Goal: Task Accomplishment & Management: Manage account settings

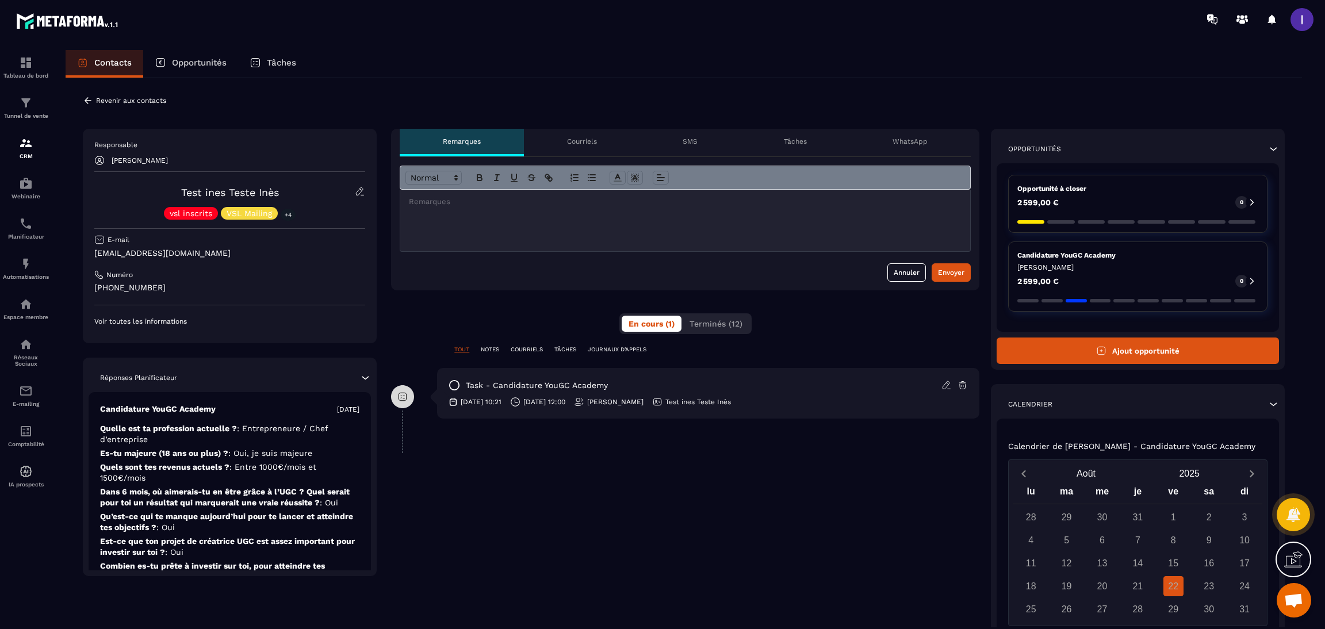
click at [91, 95] on icon at bounding box center [88, 100] width 10 height 10
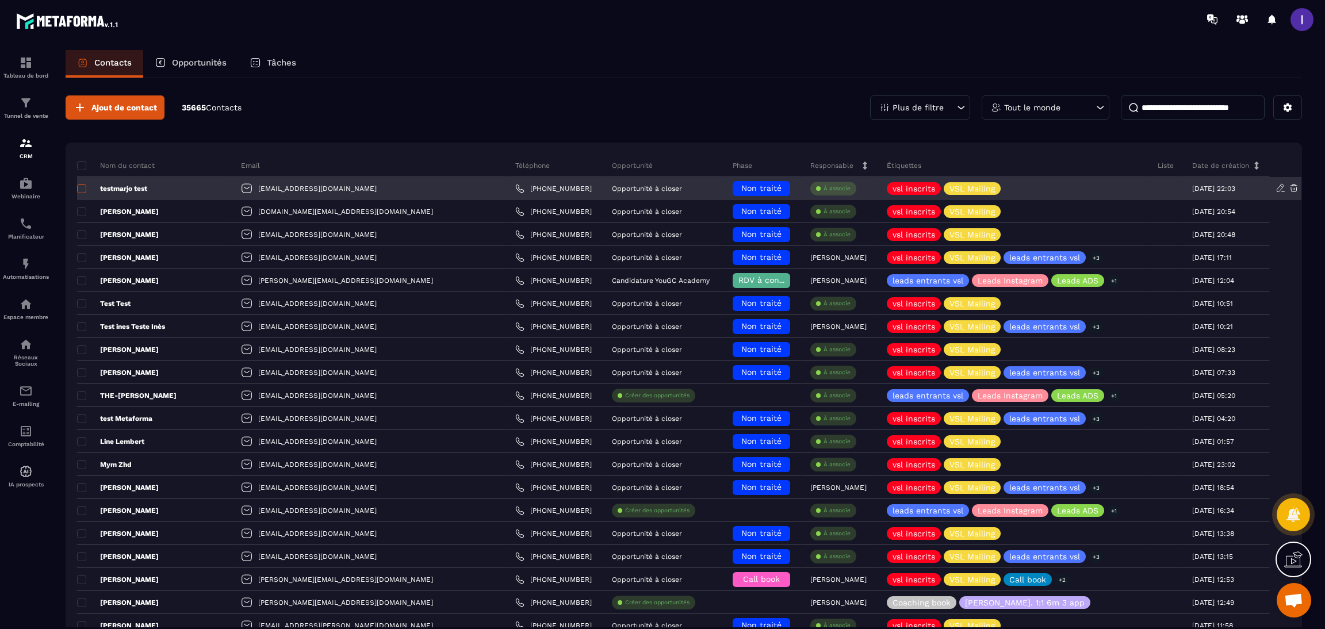
click at [85, 188] on span at bounding box center [81, 188] width 9 height 9
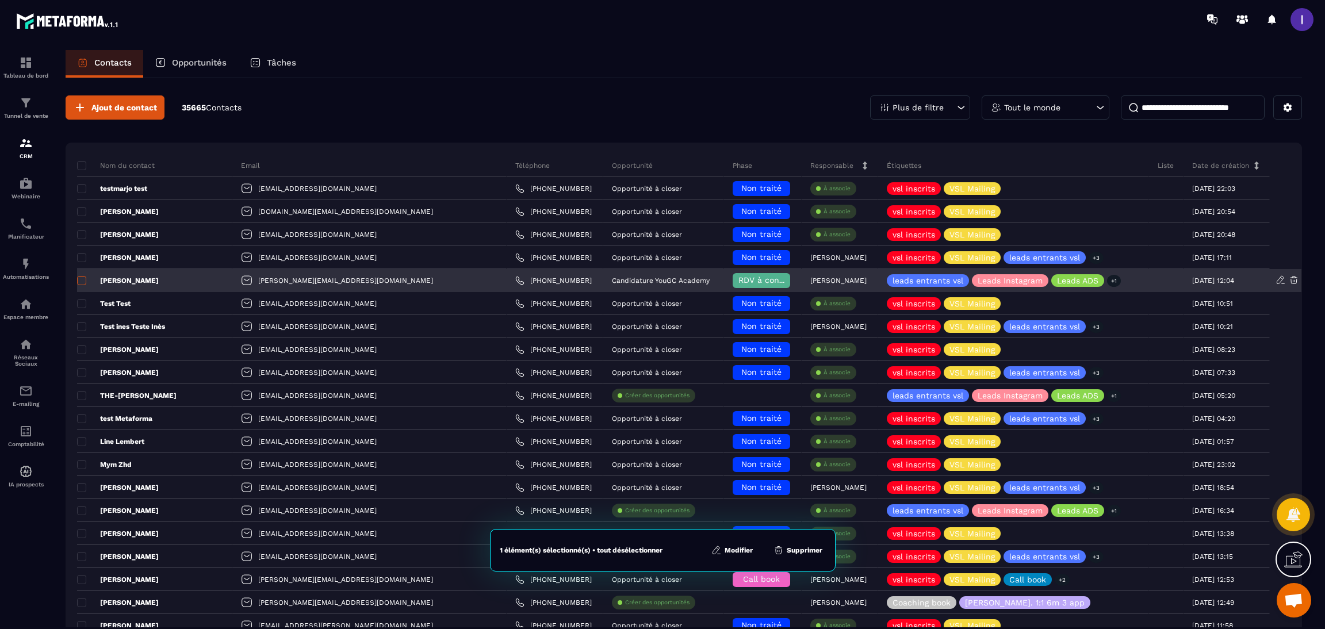
click at [81, 286] on label at bounding box center [81, 284] width 8 height 8
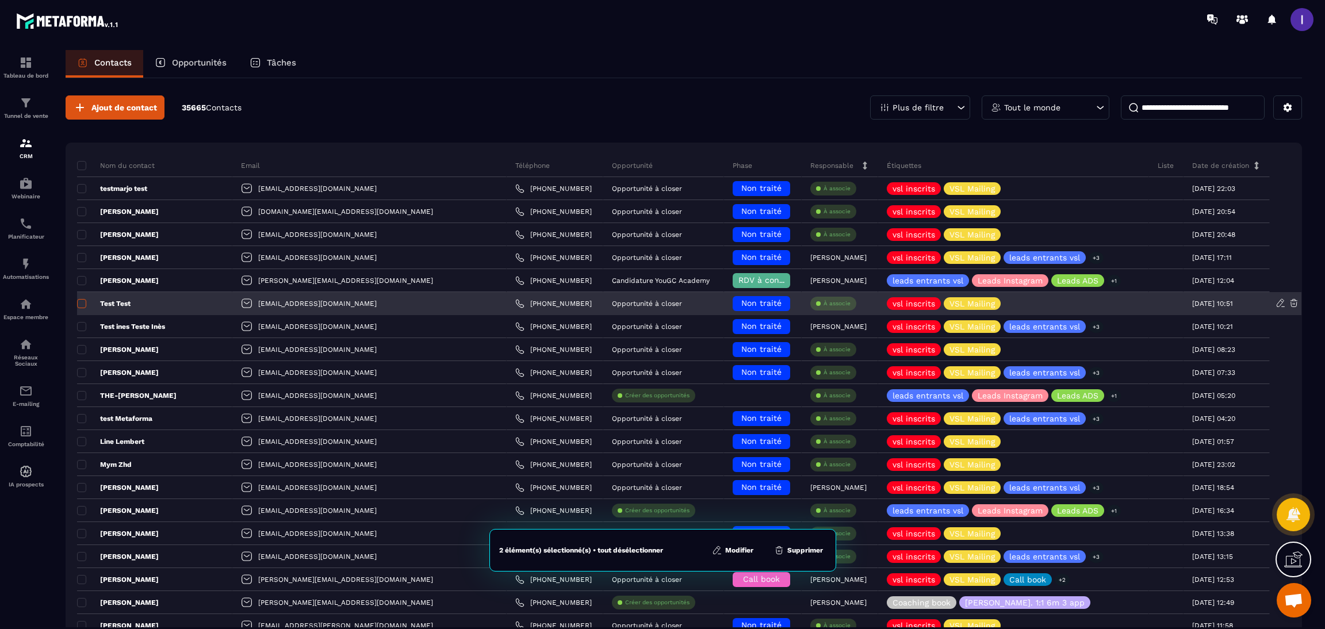
click at [81, 307] on span at bounding box center [81, 303] width 9 height 9
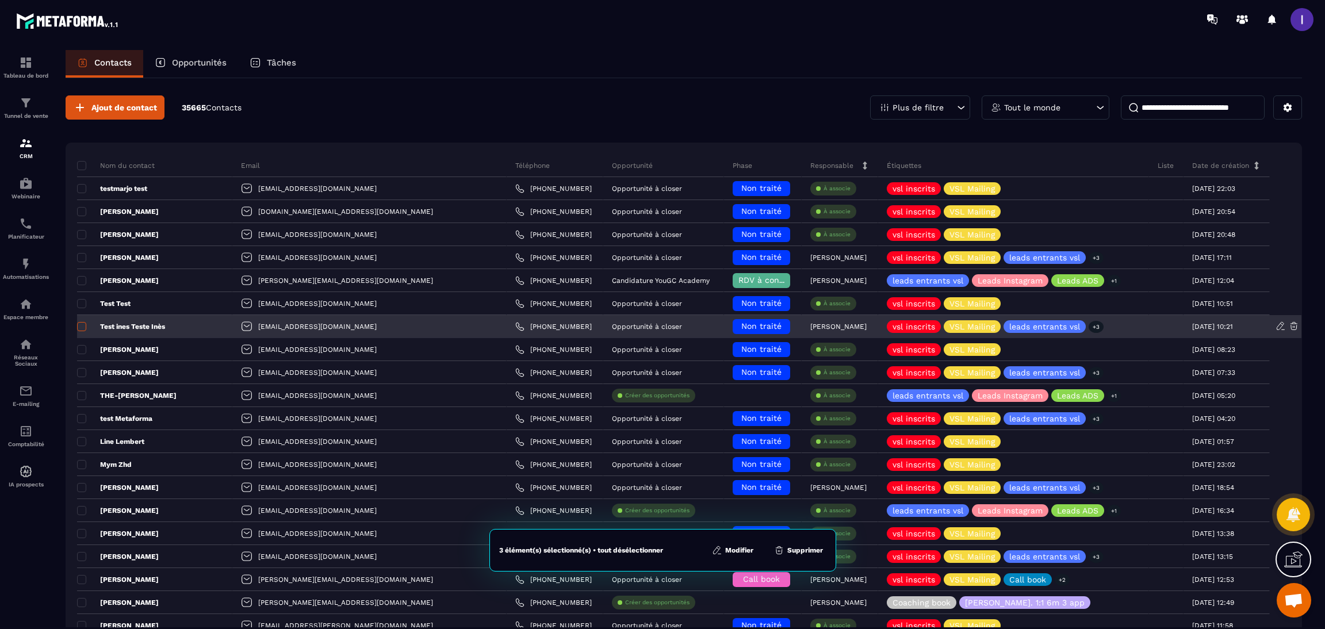
click at [81, 328] on span at bounding box center [81, 326] width 9 height 9
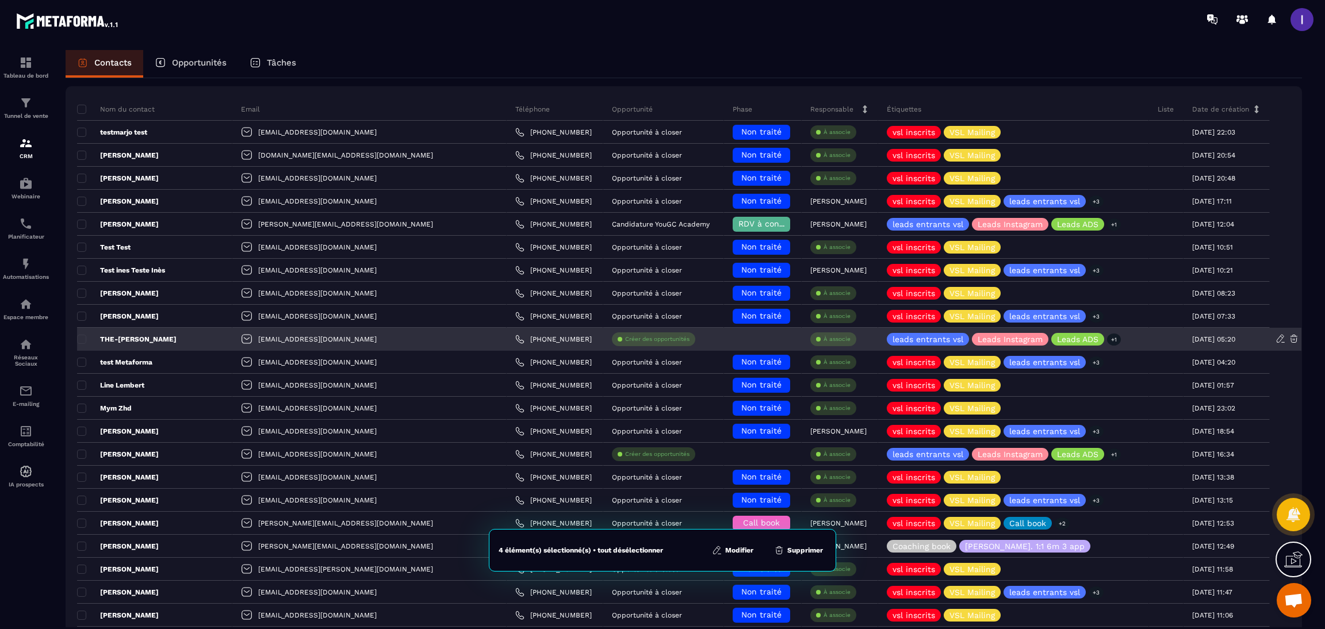
scroll to position [86, 0]
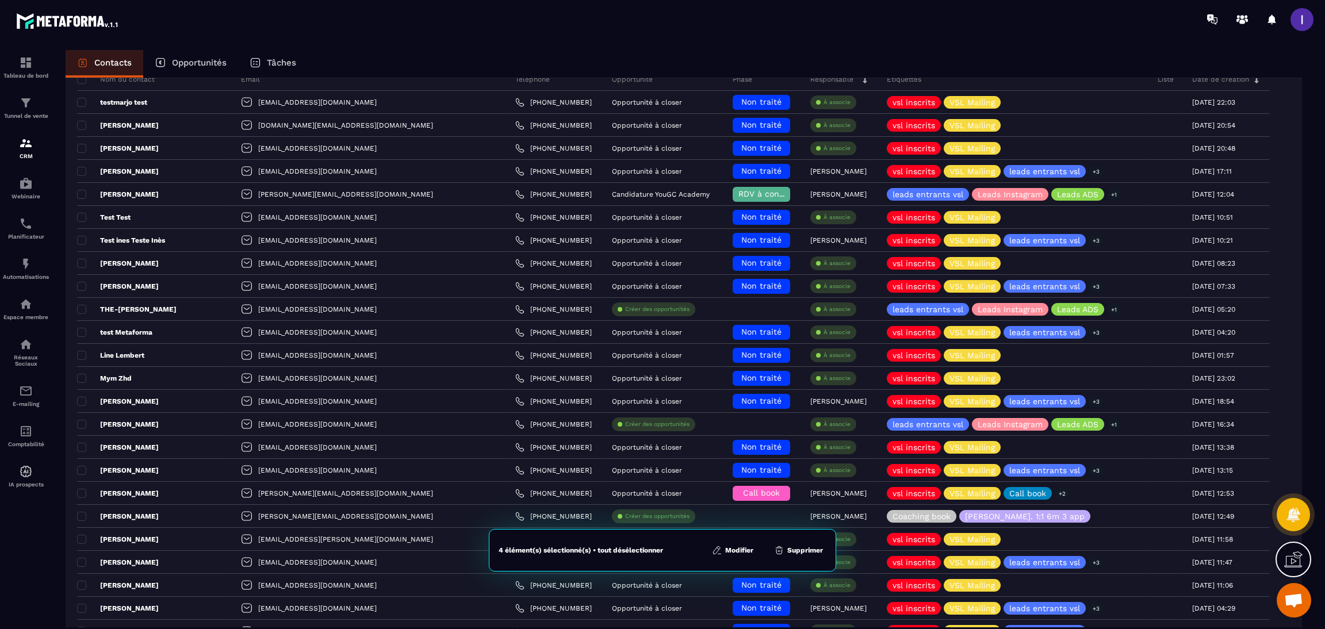
drag, startPoint x: 80, startPoint y: 335, endPoint x: 75, endPoint y: 340, distance: 6.9
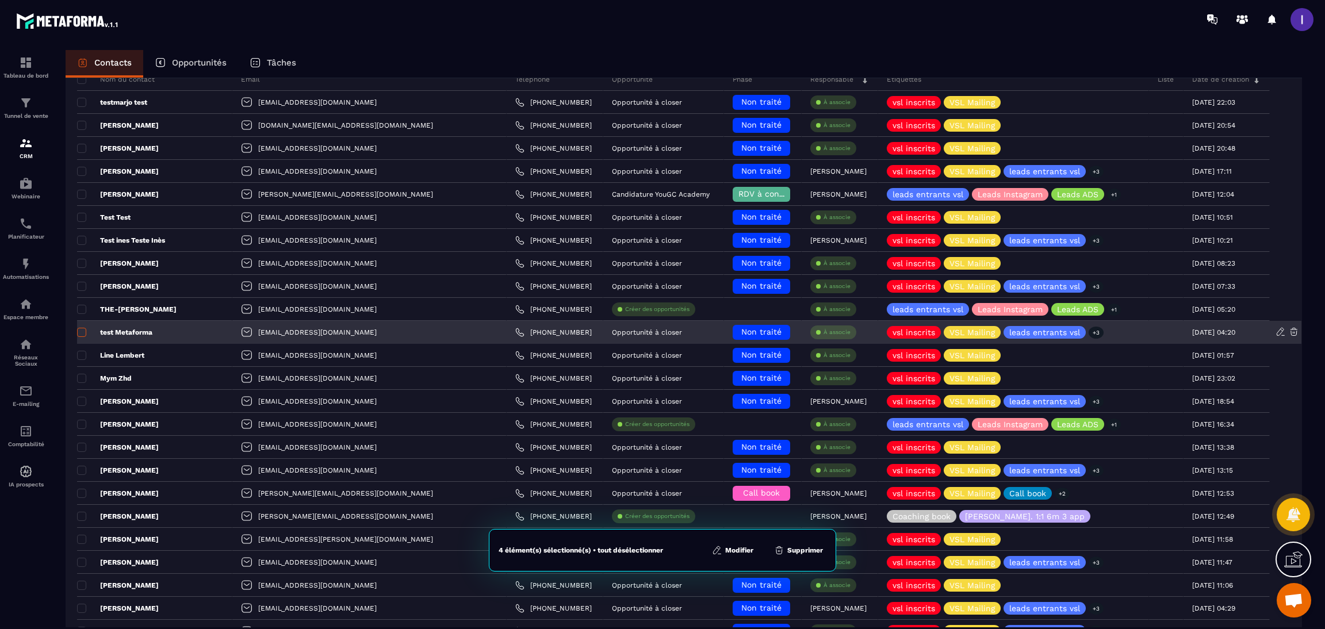
click at [81, 336] on span at bounding box center [81, 332] width 9 height 9
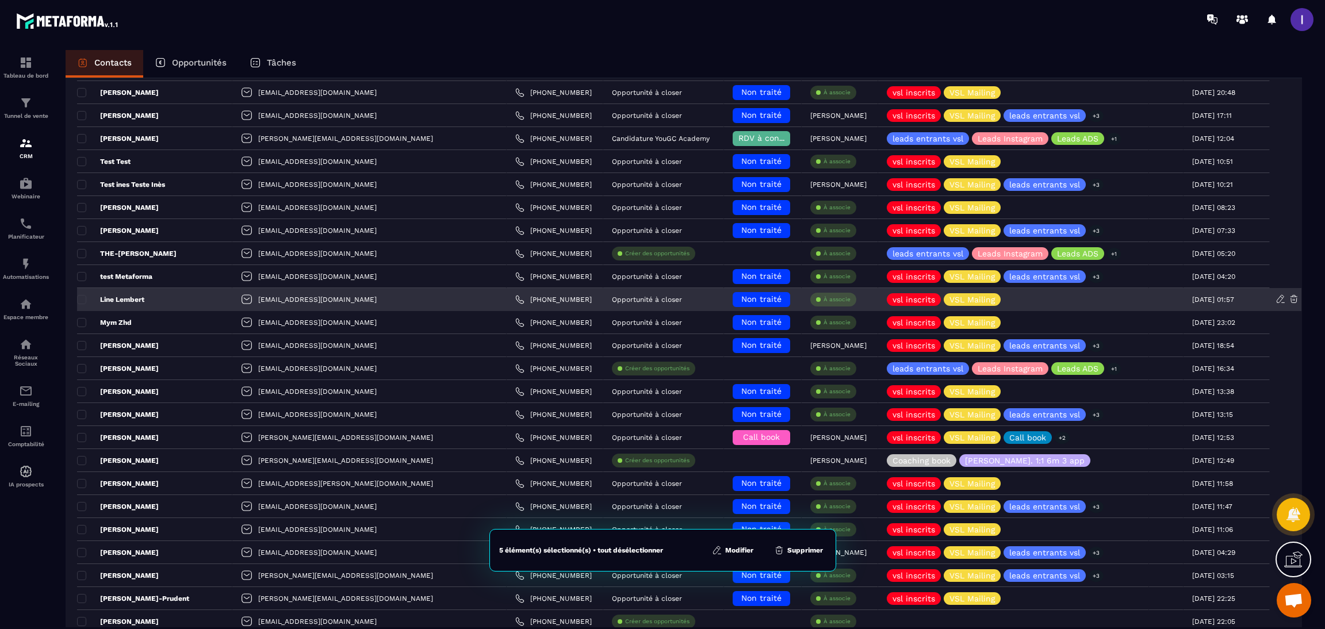
scroll to position [173, 0]
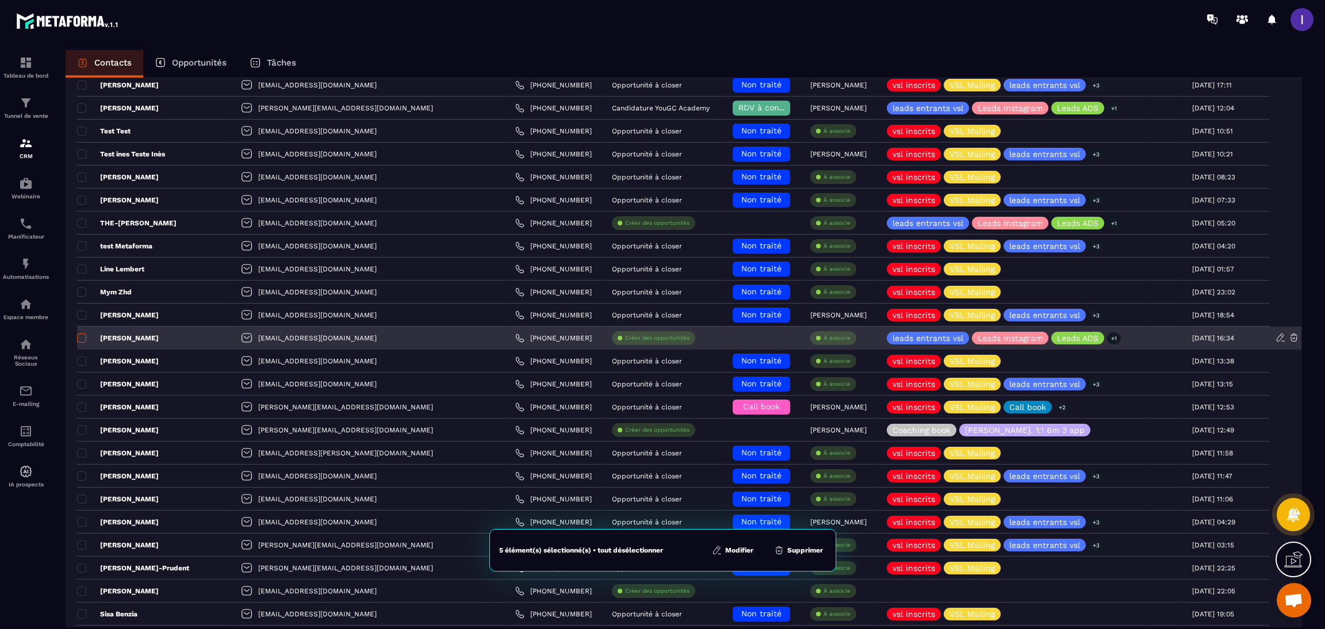
click at [83, 341] on span at bounding box center [81, 338] width 9 height 9
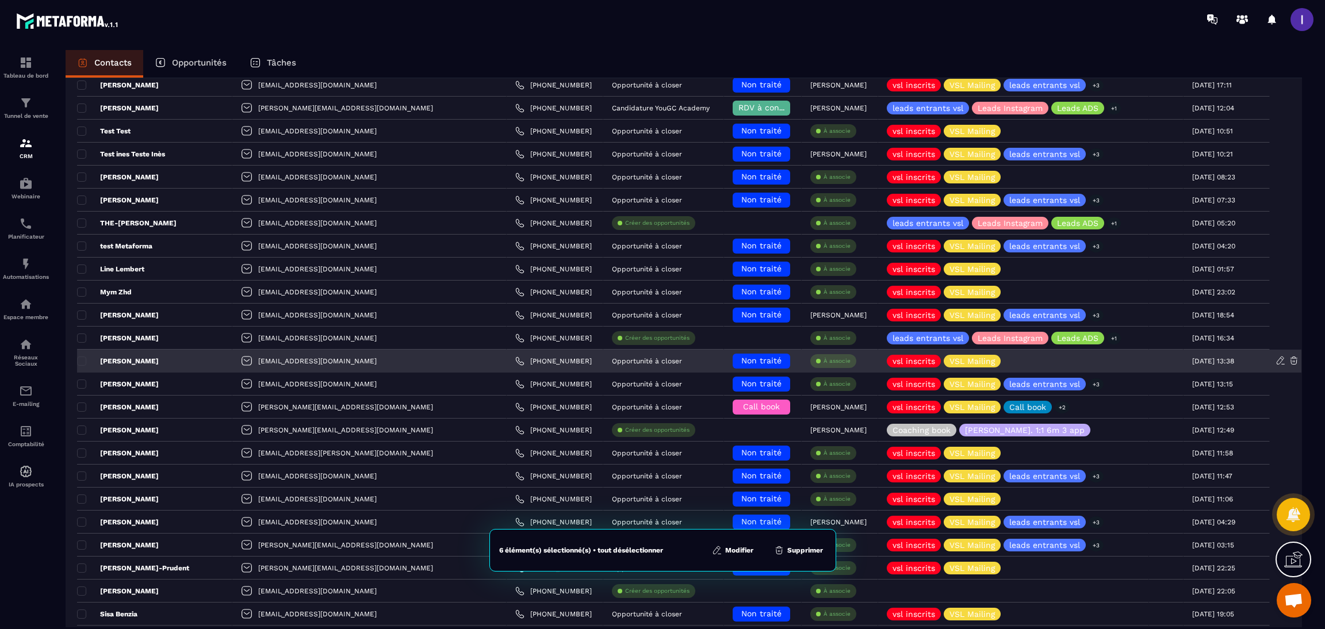
scroll to position [258, 0]
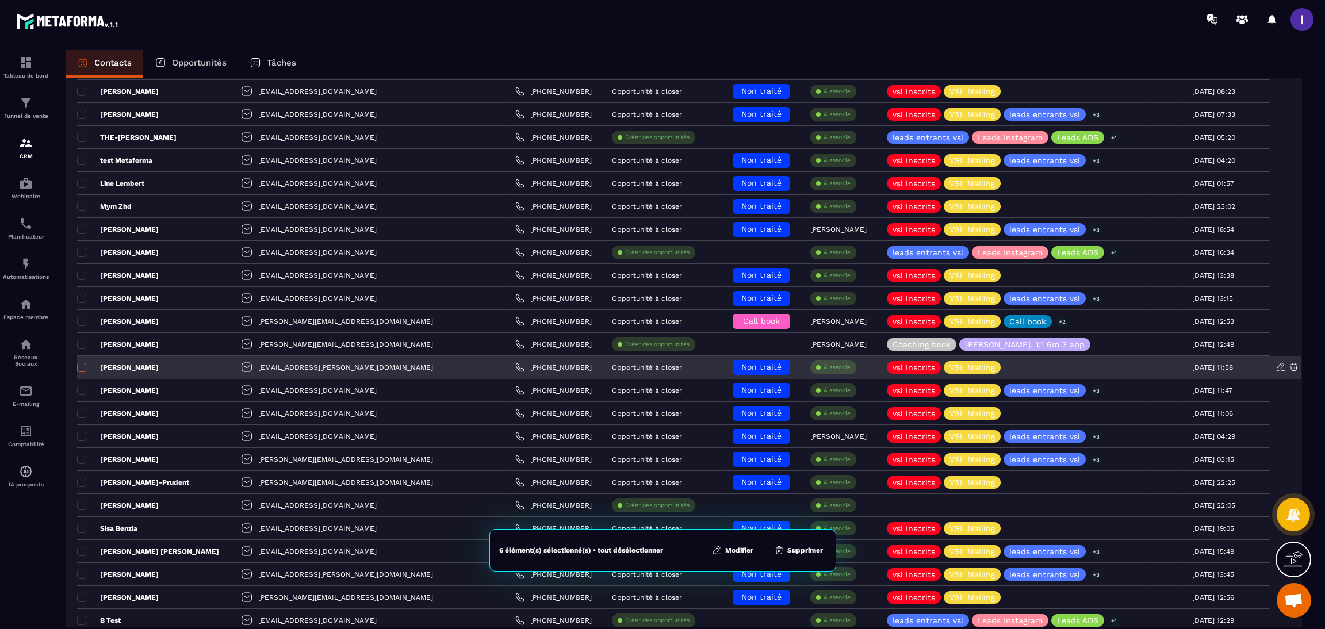
click at [82, 369] on span at bounding box center [81, 367] width 9 height 9
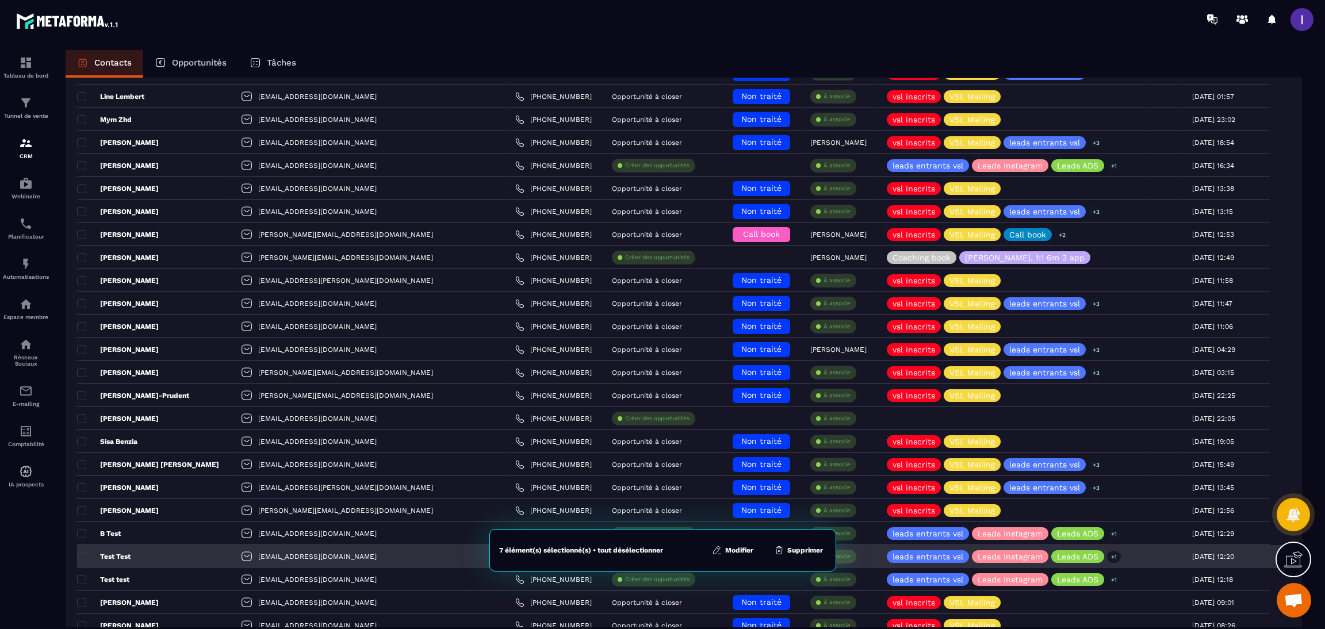
scroll to position [431, 0]
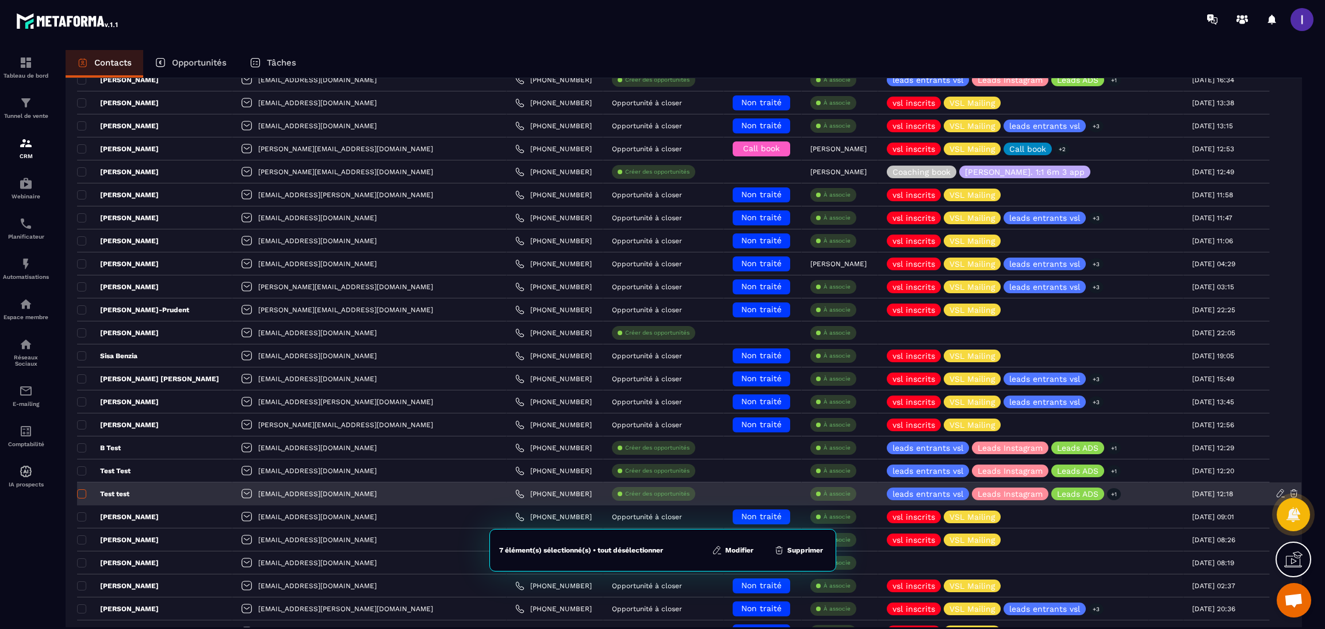
click at [78, 495] on span at bounding box center [81, 494] width 9 height 9
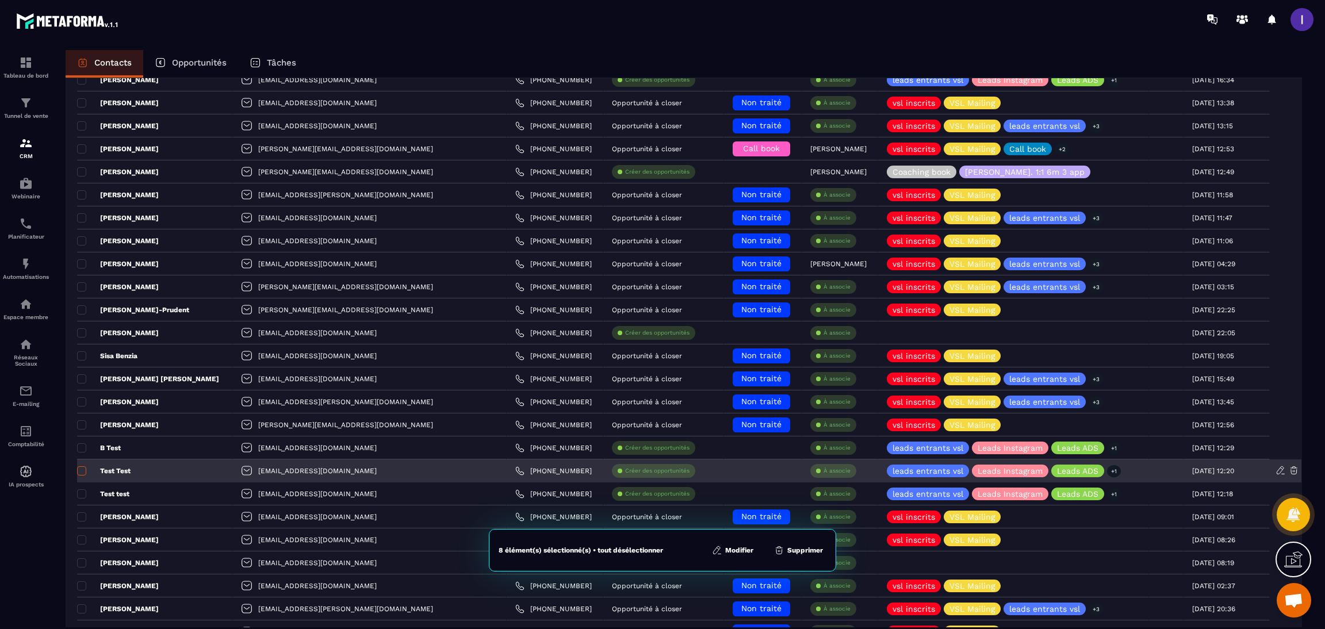
click at [81, 471] on span at bounding box center [81, 471] width 9 height 9
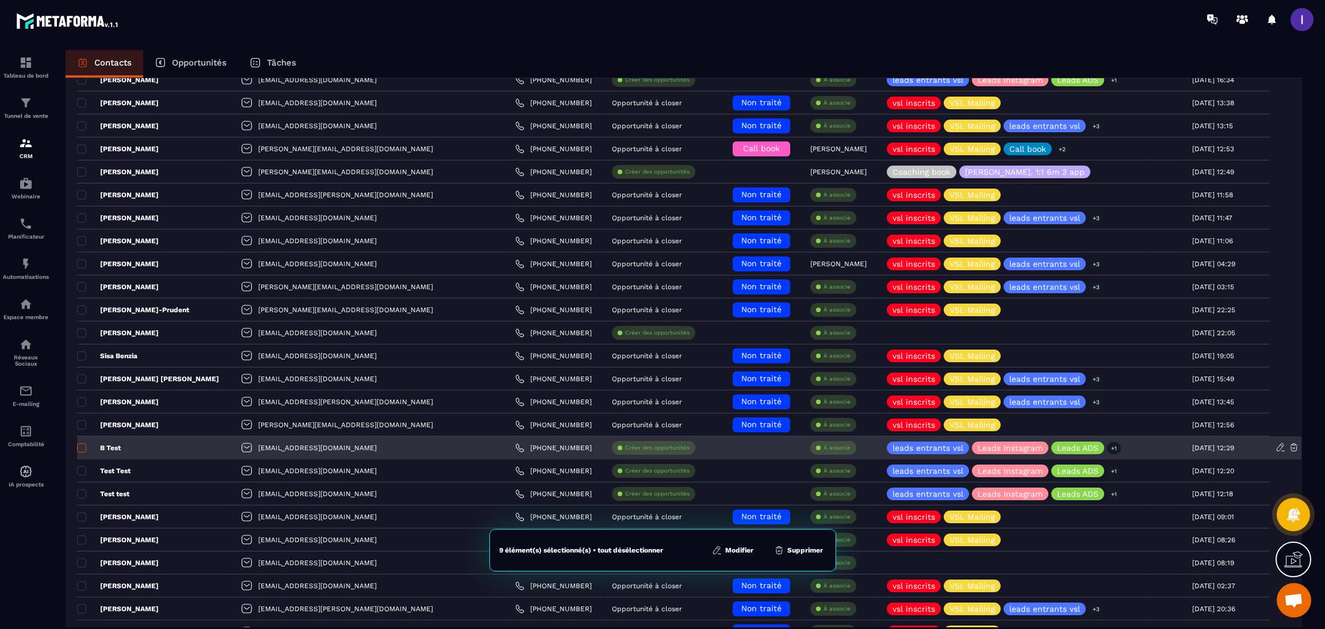
click at [79, 450] on span at bounding box center [81, 448] width 9 height 9
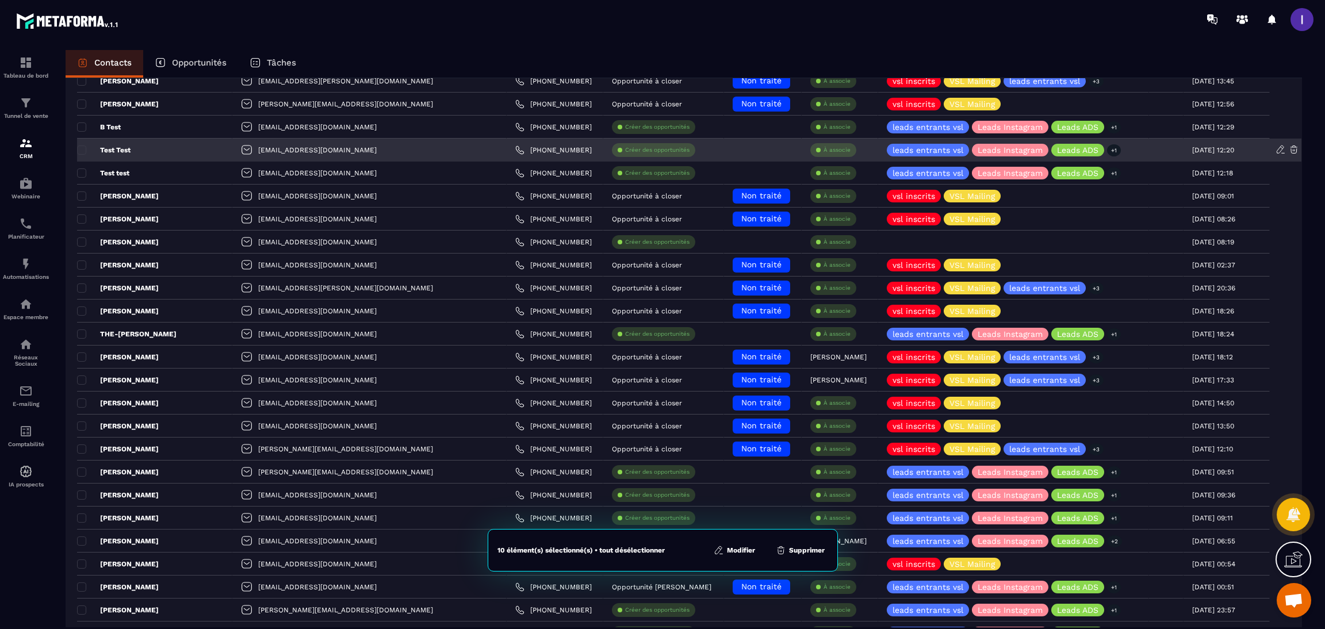
scroll to position [690, 0]
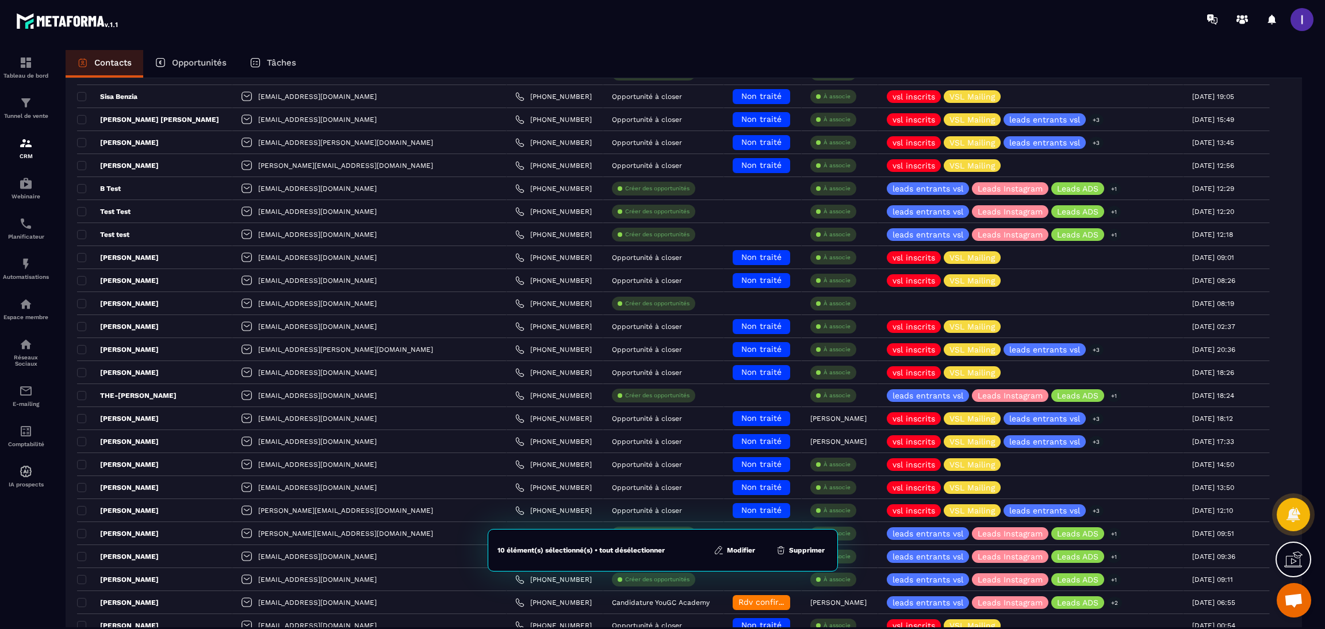
click at [804, 553] on button "Supprimer" at bounding box center [801, 551] width 56 height 12
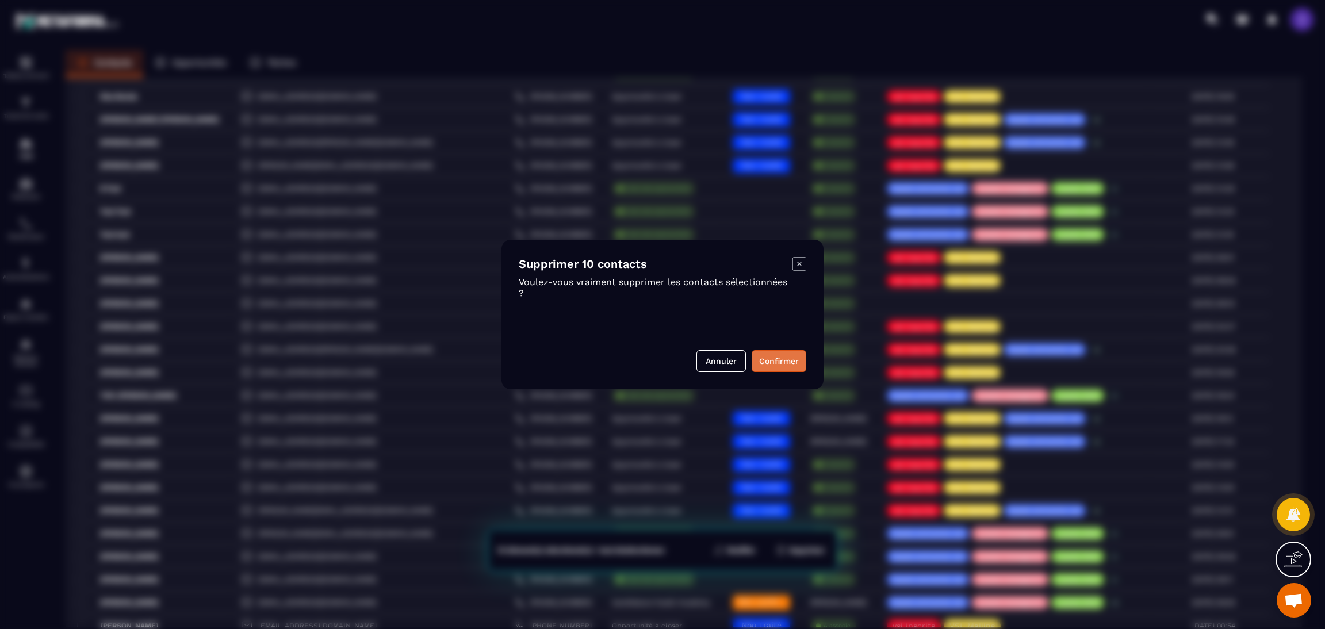
click at [774, 362] on button "Confirmer" at bounding box center [779, 361] width 55 height 22
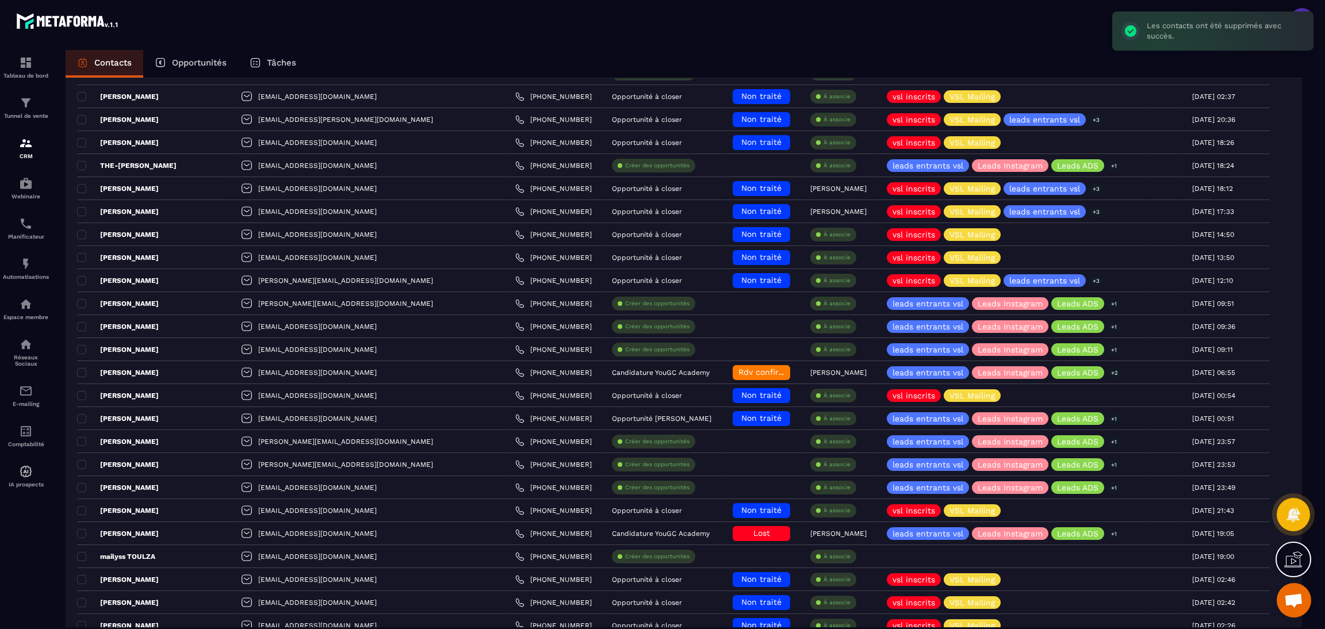
scroll to position [0, 0]
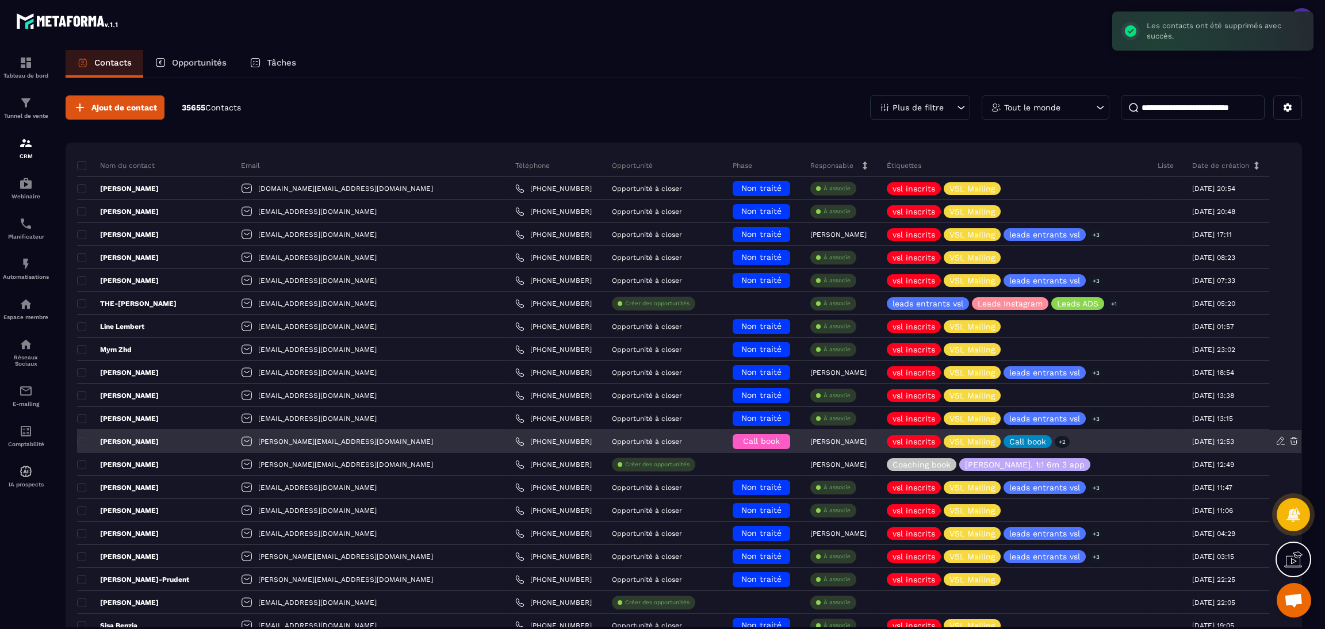
click at [184, 449] on div "[PERSON_NAME]" at bounding box center [154, 441] width 155 height 23
